Goal: Use online tool/utility: Utilize a website feature to perform a specific function

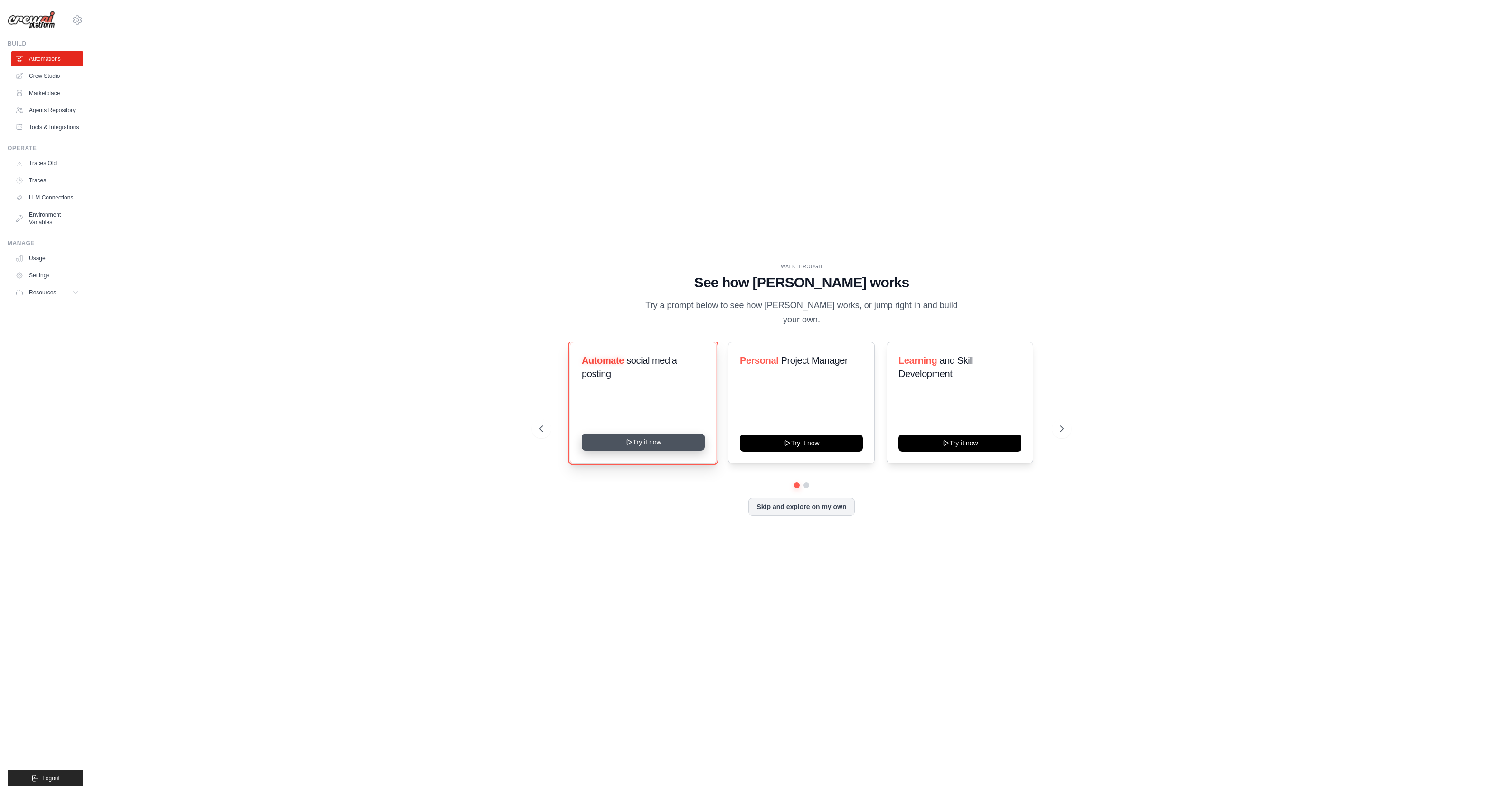
click at [653, 437] on button "Try it now" at bounding box center [643, 442] width 123 height 17
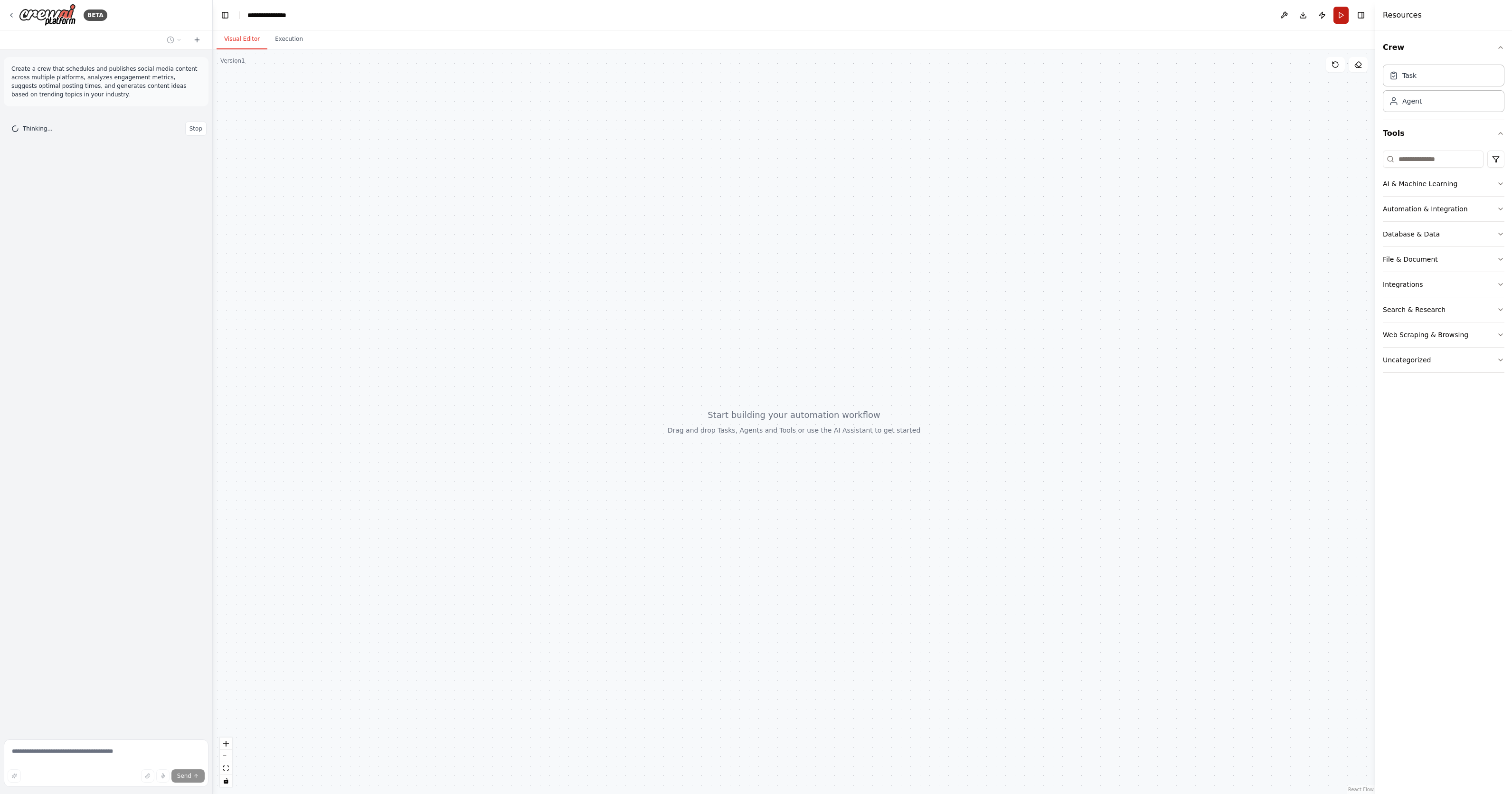
click at [1339, 9] on button "Run" at bounding box center [1341, 15] width 15 height 17
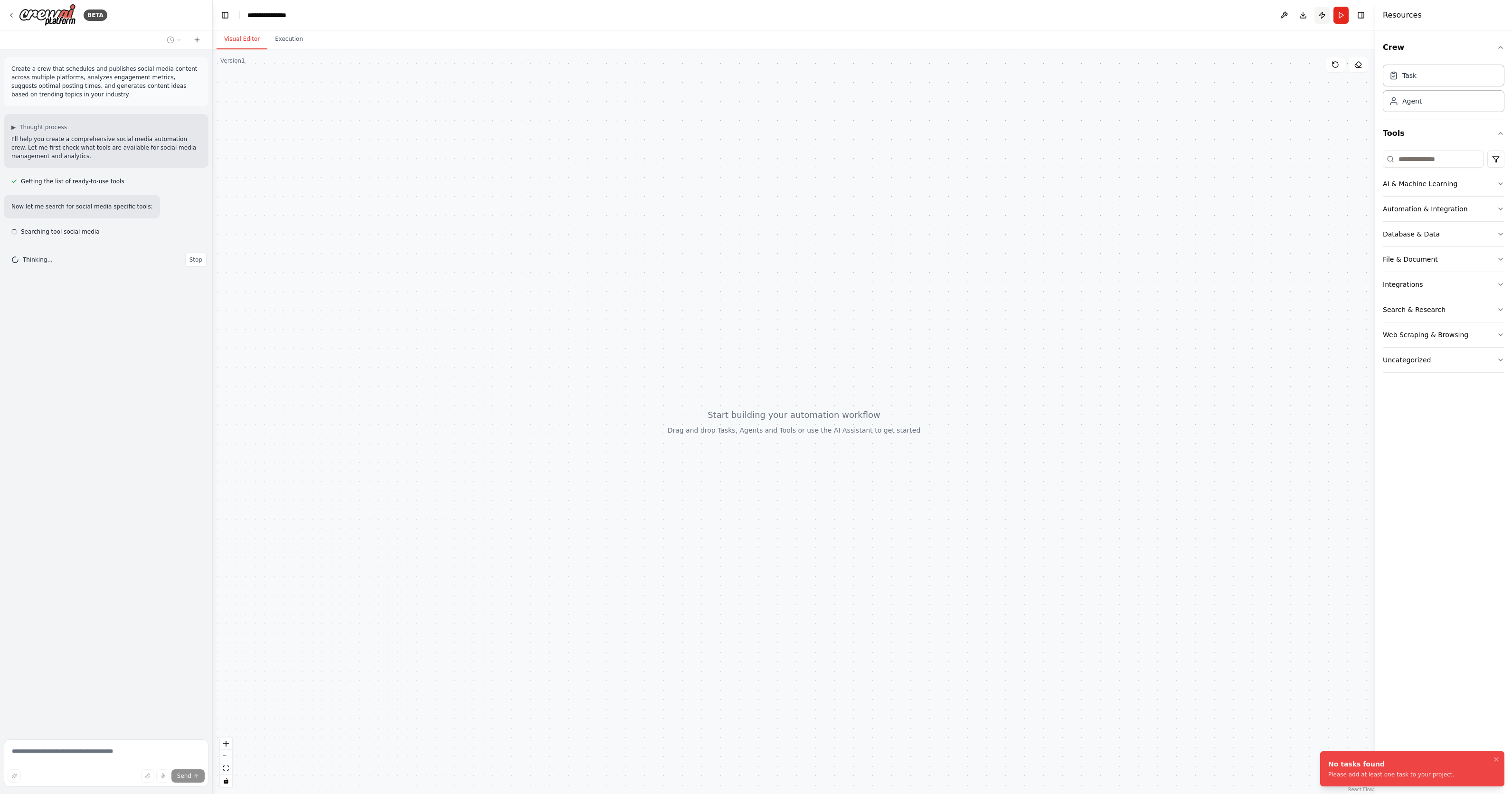
click at [1326, 14] on button "Publish" at bounding box center [1322, 15] width 15 height 17
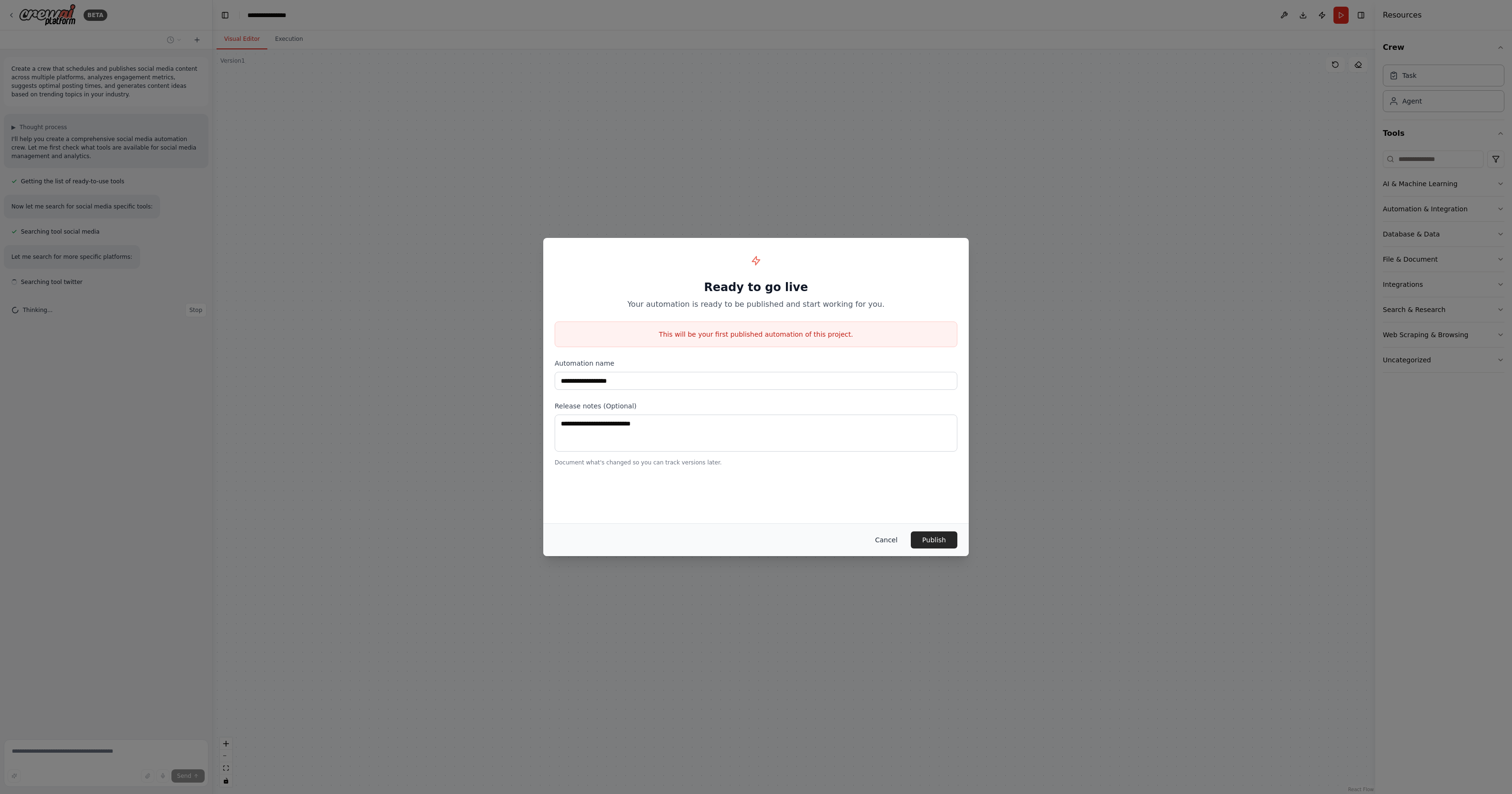
click at [886, 539] on button "Cancel" at bounding box center [886, 541] width 38 height 17
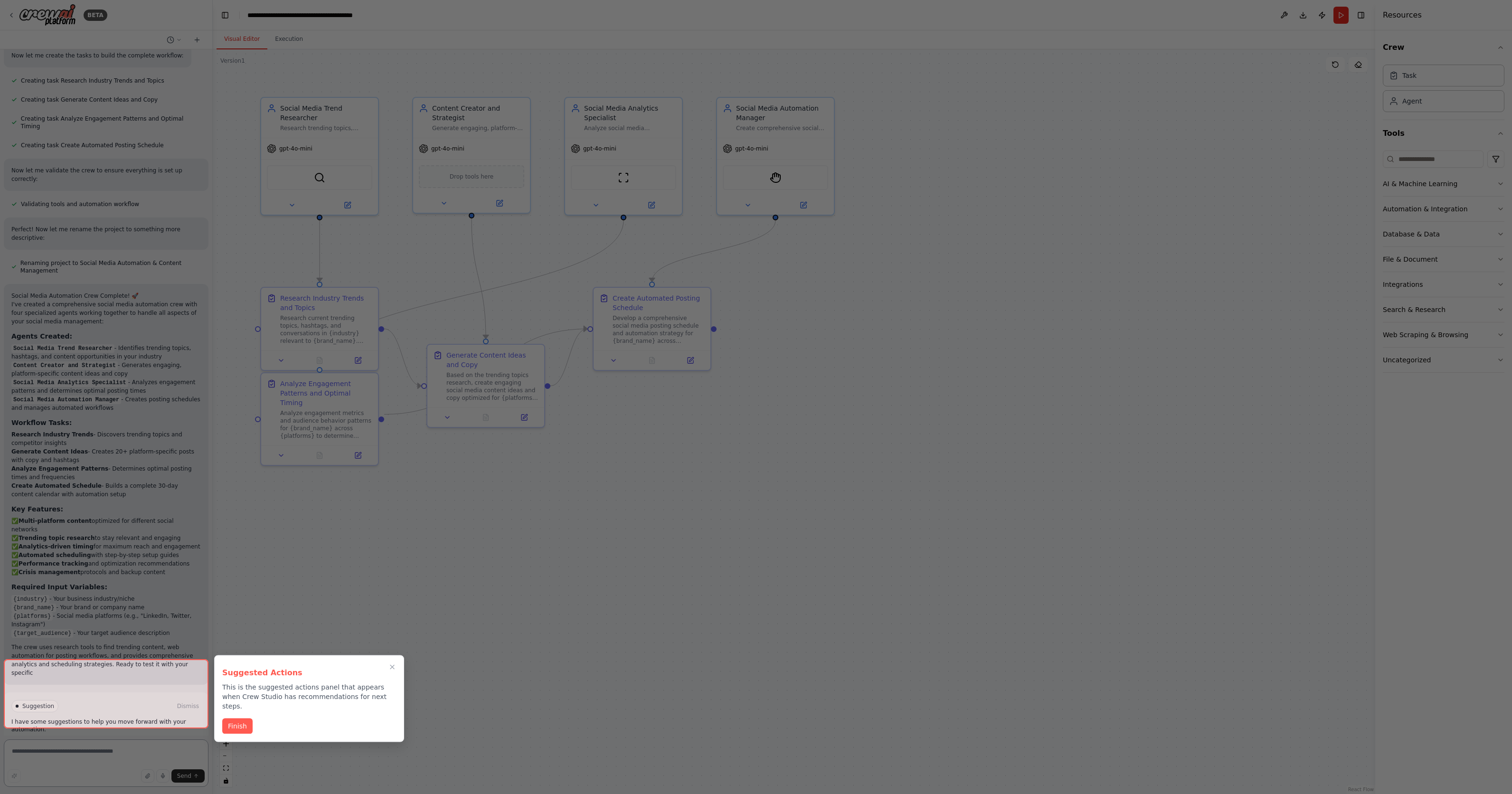
scroll to position [681, 0]
